Goal: Task Accomplishment & Management: Use online tool/utility

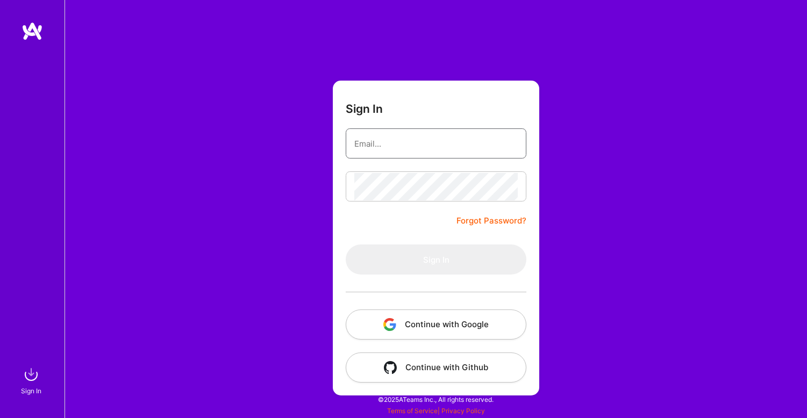
type input "[PERSON_NAME][EMAIL_ADDRESS][DOMAIN_NAME]"
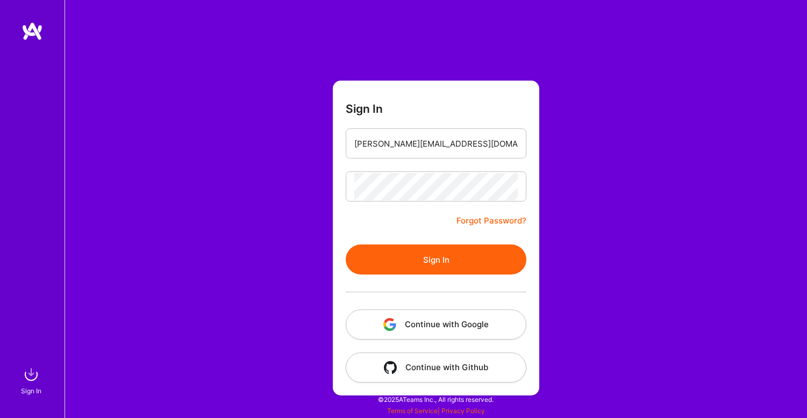
click at [432, 261] on button "Sign In" at bounding box center [436, 260] width 181 height 30
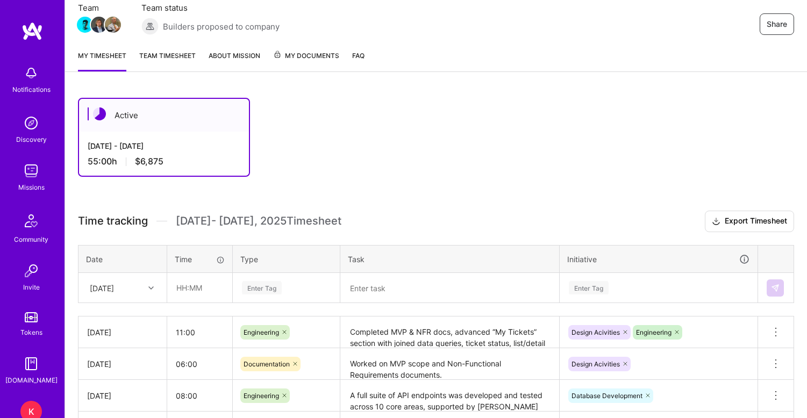
scroll to position [95, 0]
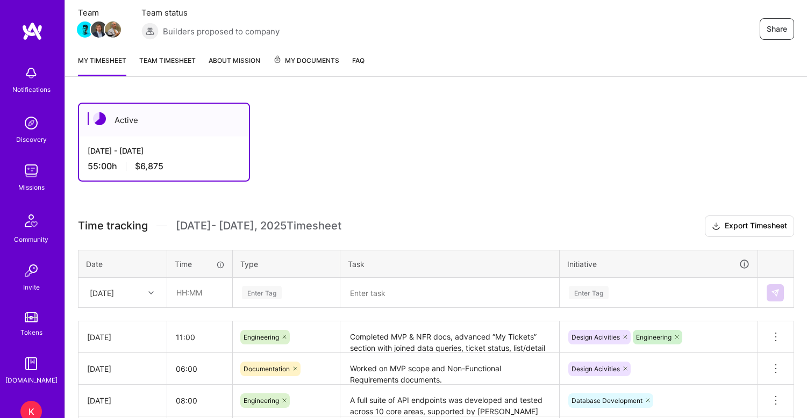
click at [175, 62] on link "Team timesheet" at bounding box center [167, 66] width 56 height 22
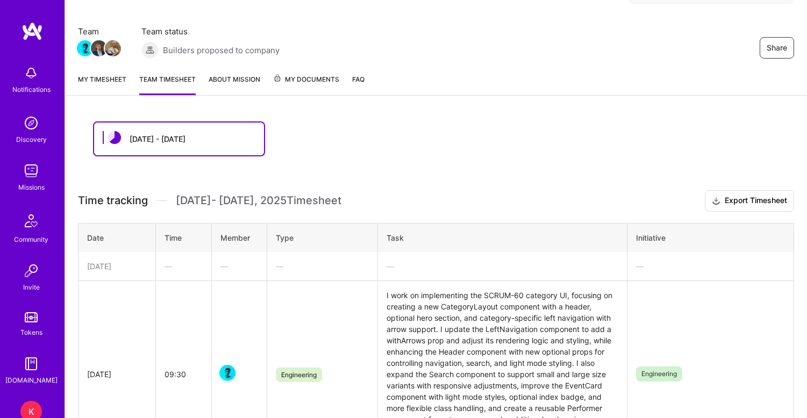
scroll to position [76, 0]
